Goal: Task Accomplishment & Management: Manage account settings

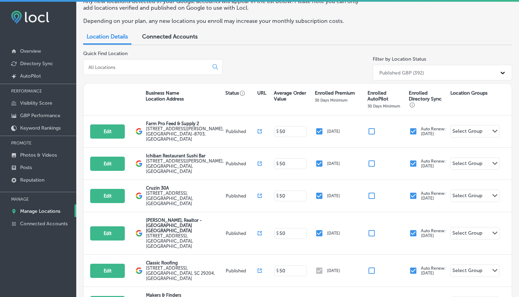
scroll to position [45, 0]
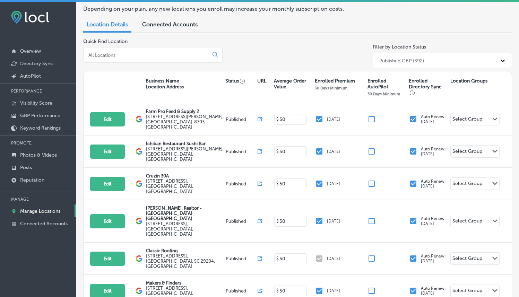
click at [174, 53] on input at bounding box center [147, 55] width 119 height 6
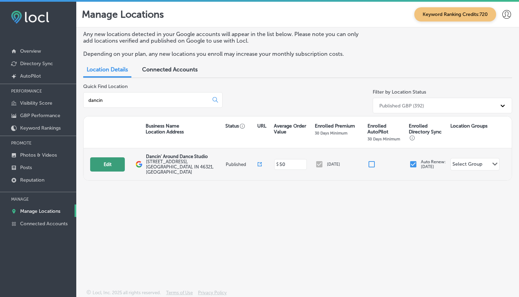
type input "dancin"
click at [103, 160] on button "Edit" at bounding box center [107, 164] width 35 height 14
select select "US"
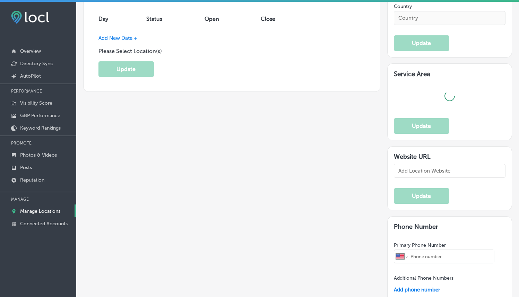
scroll to position [57, 0]
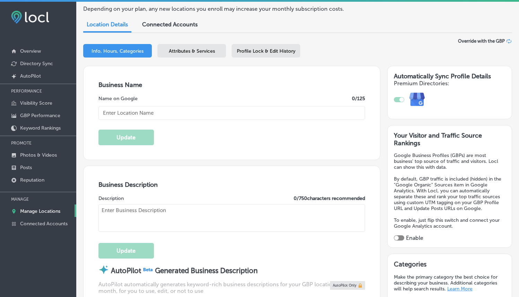
type textarea "Established in [DATE], Dancin' Around Dance Studio is a family-owned business t…"
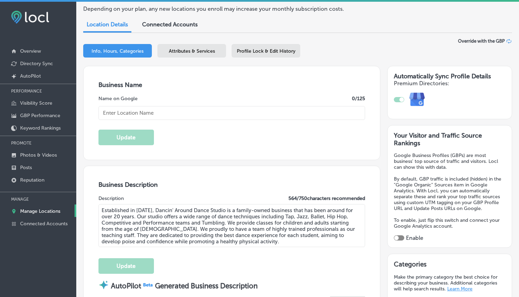
type input "[STREET_ADDRESS]"
type input "Munster"
type input "46321"
type input "US"
type input "[URL][DOMAIN_NAME]"
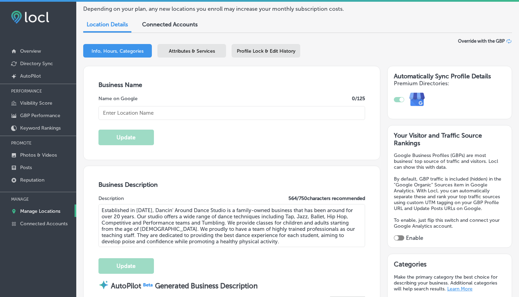
type input "Dancin' Around Dance Studio"
type input "[PHONE_NUMBER]"
select select "US"
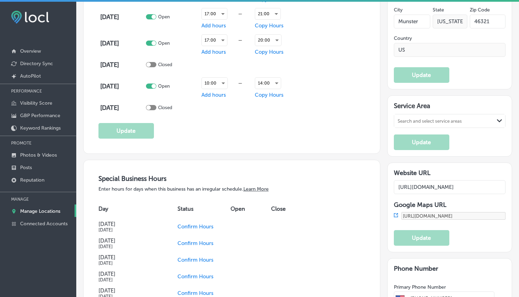
scroll to position [0, 0]
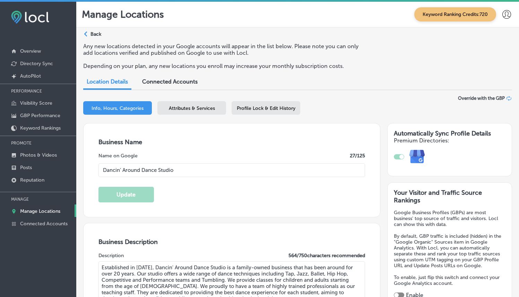
click at [202, 108] on span "Attributes & Services" at bounding box center [192, 108] width 46 height 6
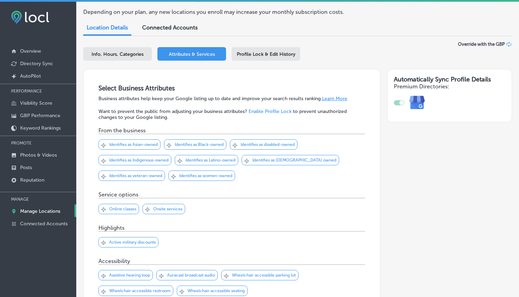
scroll to position [55, 0]
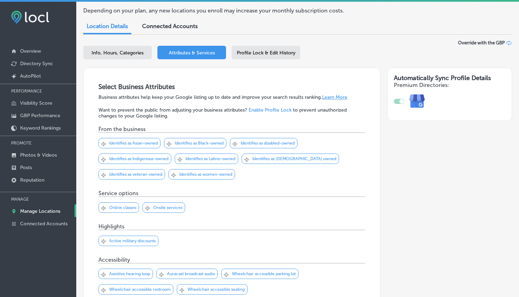
click at [271, 52] on span "Profile Lock & Edit History" at bounding box center [266, 53] width 59 height 6
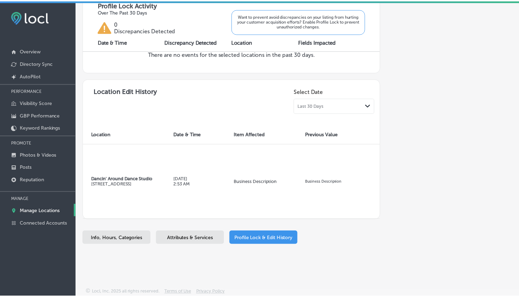
scroll to position [259, 0]
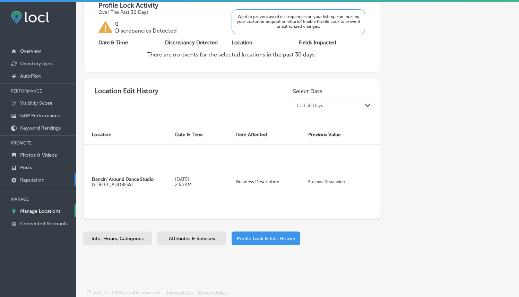
click at [38, 181] on p "Reputation" at bounding box center [32, 180] width 24 height 6
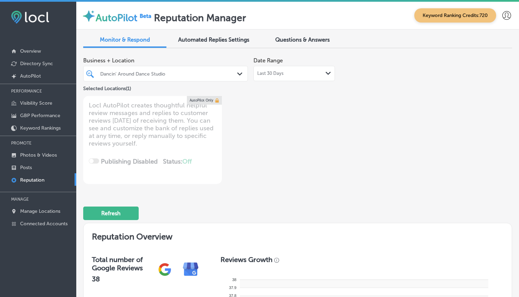
click at [323, 75] on div "Last 30 Days Path Created with Sketch." at bounding box center [294, 74] width 74 height 6
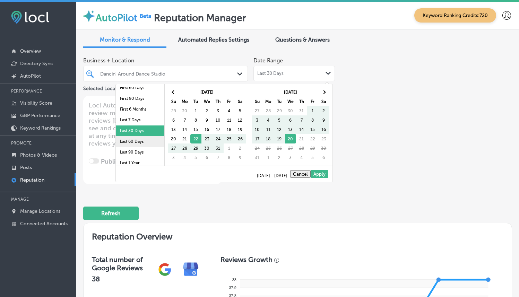
scroll to position [16, 0]
click at [133, 146] on li "Last 90 Days" at bounding box center [140, 151] width 49 height 11
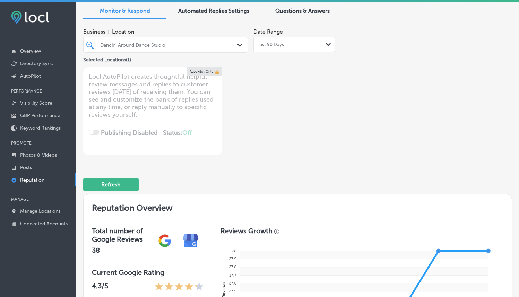
scroll to position [0, 0]
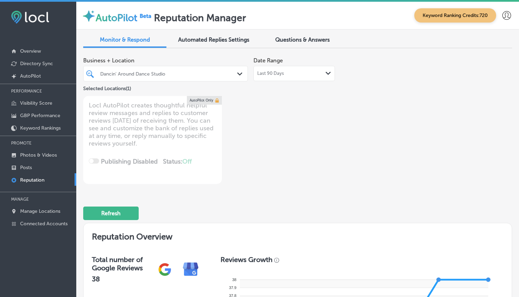
type textarea "x"
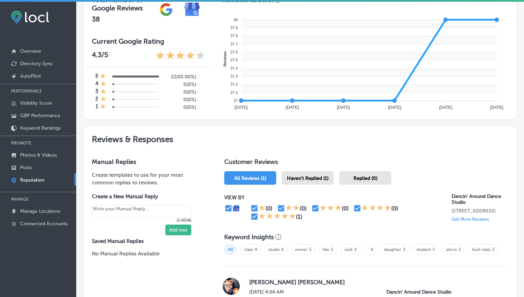
scroll to position [368, 0]
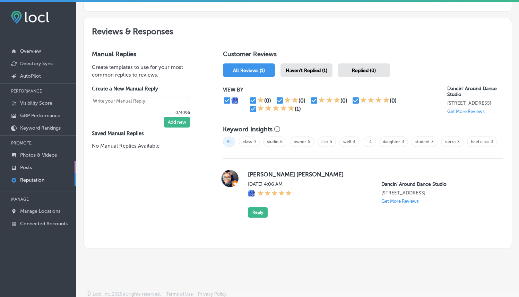
click at [48, 165] on link "Posts" at bounding box center [38, 167] width 76 height 12
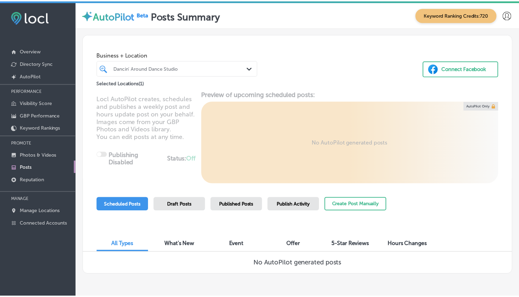
scroll to position [21, 0]
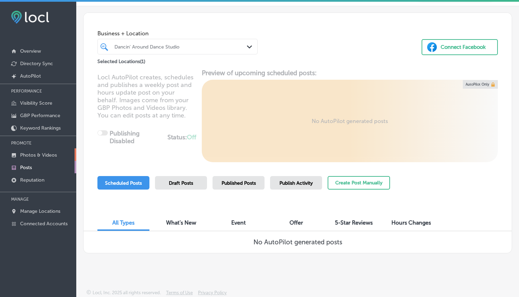
click at [49, 153] on p "Photos & Videos" at bounding box center [38, 155] width 37 height 6
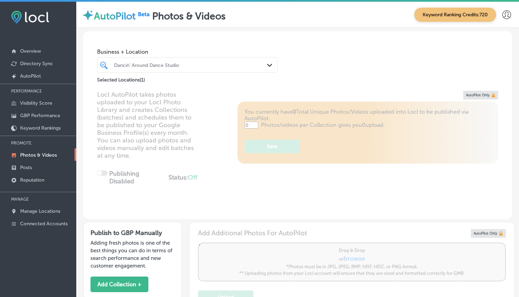
type input "5"
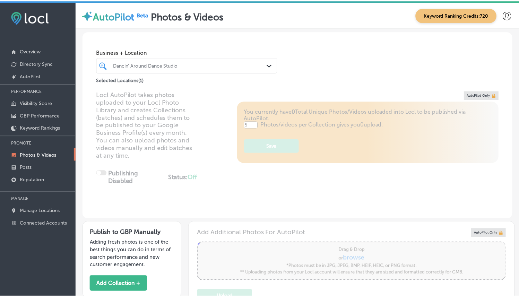
scroll to position [162, 0]
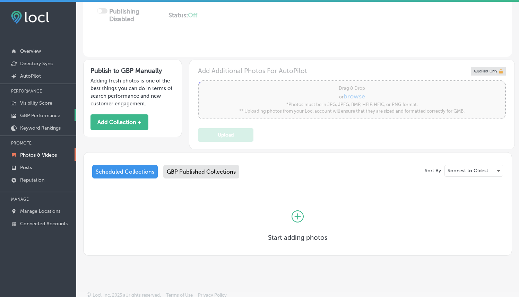
click at [54, 114] on p "GBP Performance" at bounding box center [40, 116] width 40 height 6
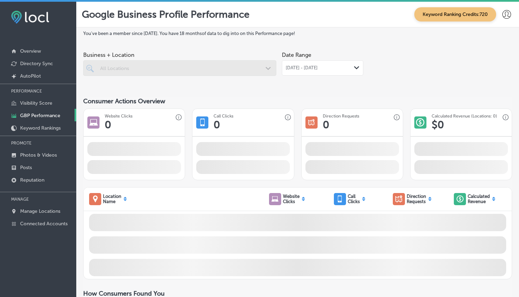
click at [354, 68] on polygon at bounding box center [356, 67] width 5 height 3
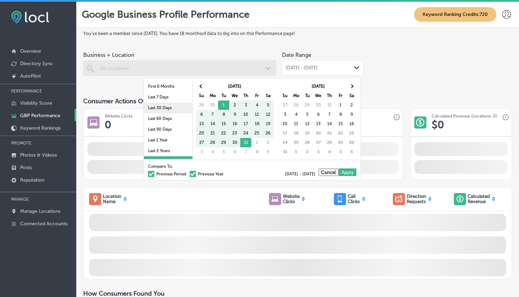
scroll to position [40, 0]
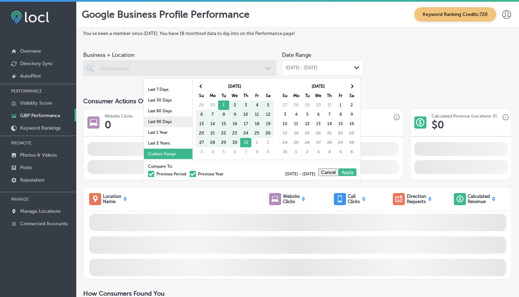
click at [163, 121] on li "Last 90 Days" at bounding box center [168, 121] width 49 height 11
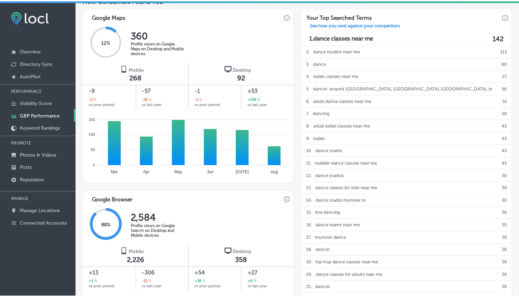
scroll to position [454, 0]
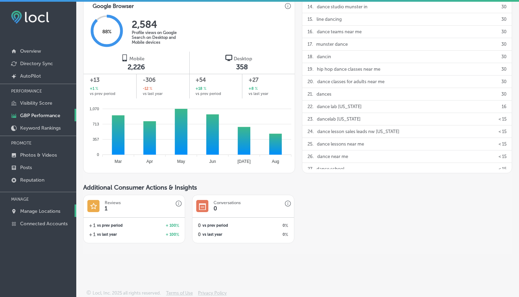
click at [42, 210] on p "Manage Locations" at bounding box center [40, 211] width 40 height 6
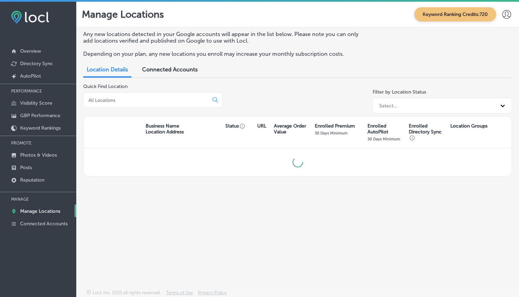
click at [133, 100] on input at bounding box center [147, 100] width 119 height 6
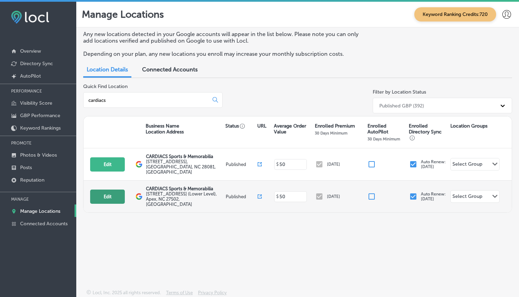
type input "cardiacs"
click at [107, 190] on button "Edit" at bounding box center [107, 197] width 35 height 14
select select "US"
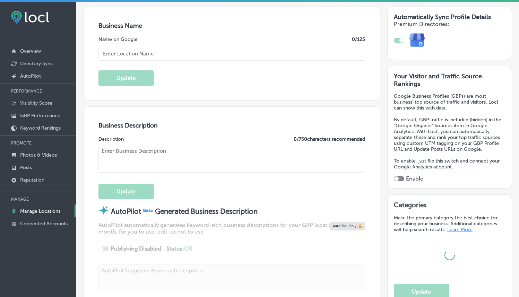
checkbox input "true"
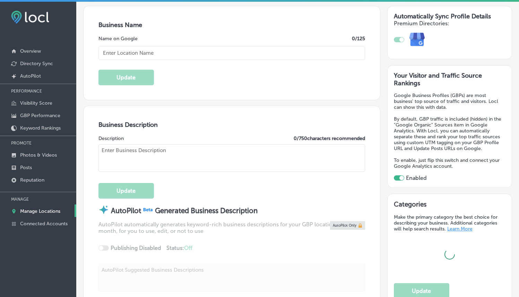
type input "[STREET_ADDRESS] (Lower Level)"
type input "Apex"
type input "27502"
type input "US"
type input "[URL][DOMAIN_NAME]"
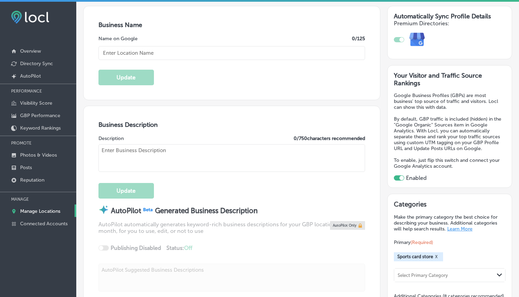
type input "CARDIACS Sports & Memorabilia"
type input "[PHONE_NUMBER]"
type textarea "CARDIACS Sports & Memorabilia, founded in [DATE] by brothers [PERSON_NAME] and …"
